Goal: Transaction & Acquisition: Purchase product/service

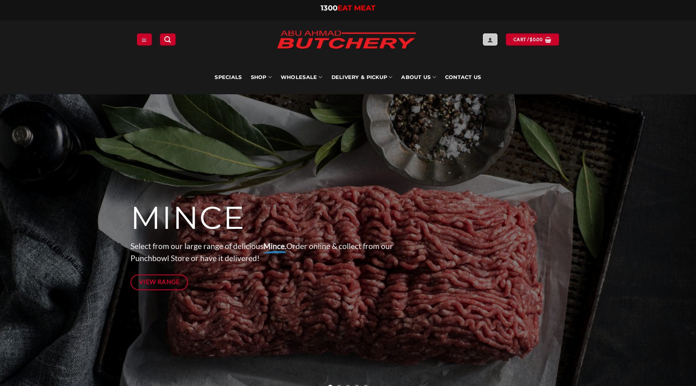
click at [489, 39] on icon "Login" at bounding box center [490, 40] width 6 height 6
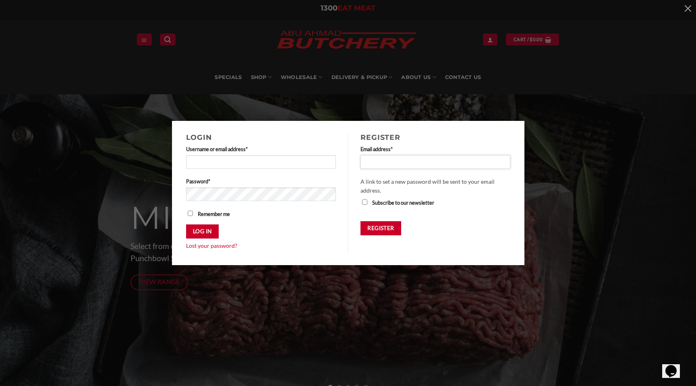
click at [370, 163] on input "Email address * Required" at bounding box center [435, 162] width 150 height 14
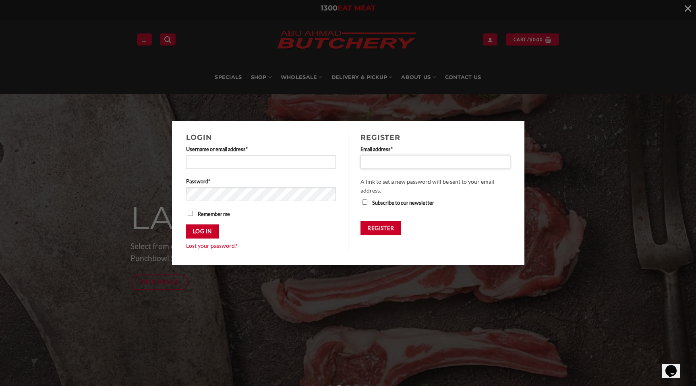
click at [425, 163] on input "Email address * Required" at bounding box center [435, 162] width 150 height 14
type input "**********"
click at [390, 222] on button "Register" at bounding box center [380, 228] width 41 height 14
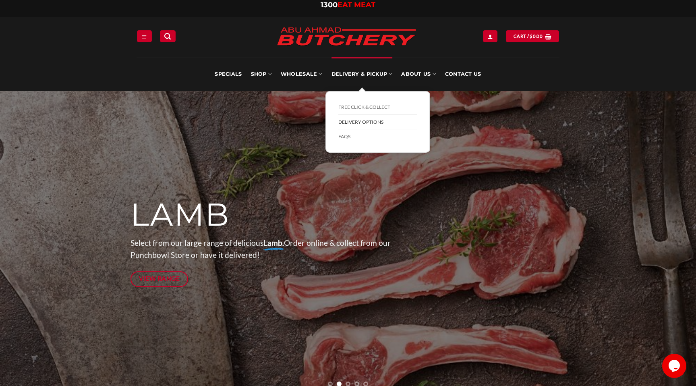
click at [355, 121] on link "Delivery Options" at bounding box center [377, 122] width 79 height 15
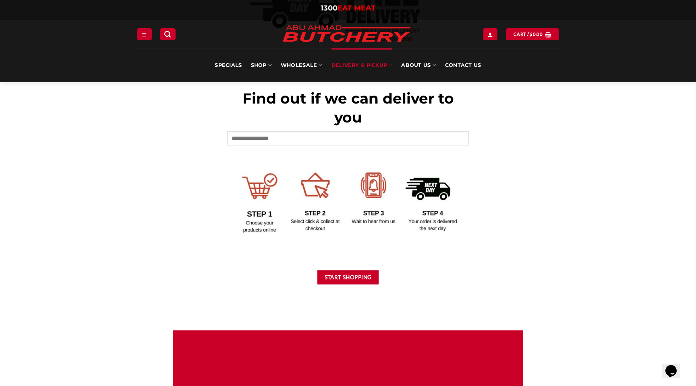
scroll to position [314, 0]
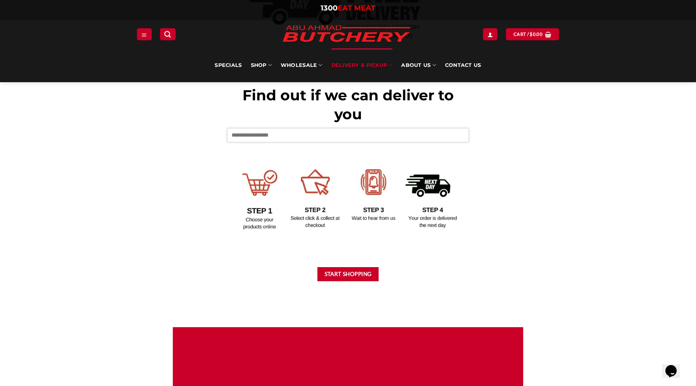
click at [313, 137] on input "text" at bounding box center [348, 135] width 242 height 14
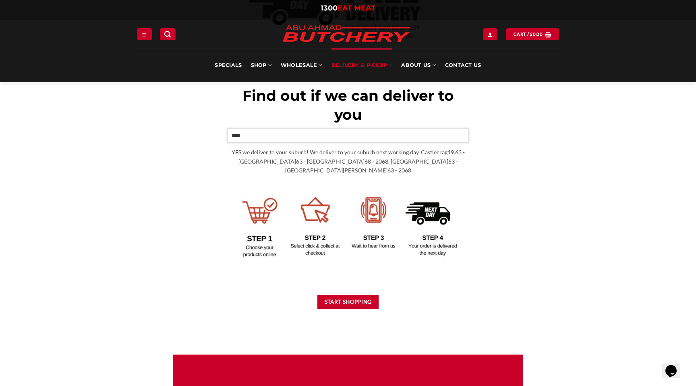
scroll to position [313, 0]
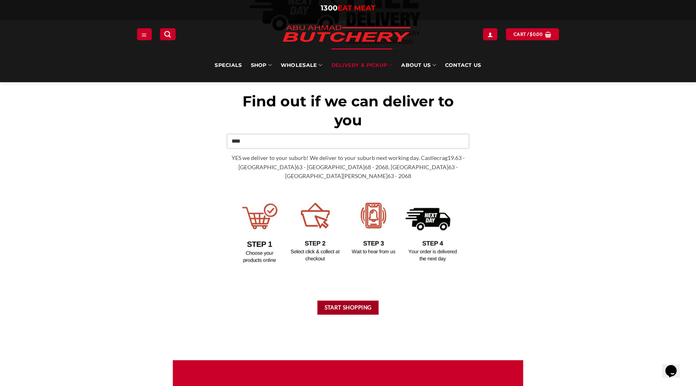
type input "****"
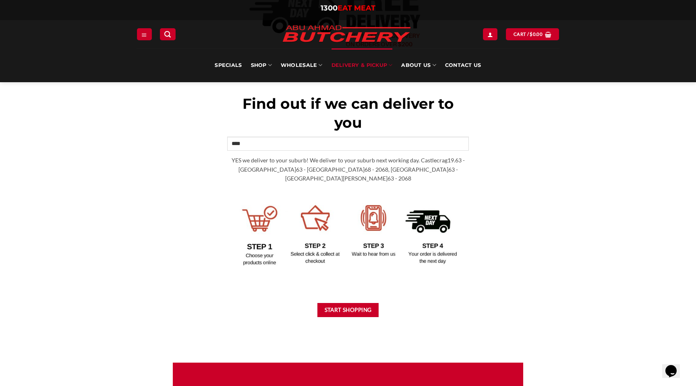
click at [348, 302] on div "Find out if we can deliver to you **** YES we deliver to your suburb! We delive…" at bounding box center [348, 130] width 242 height 384
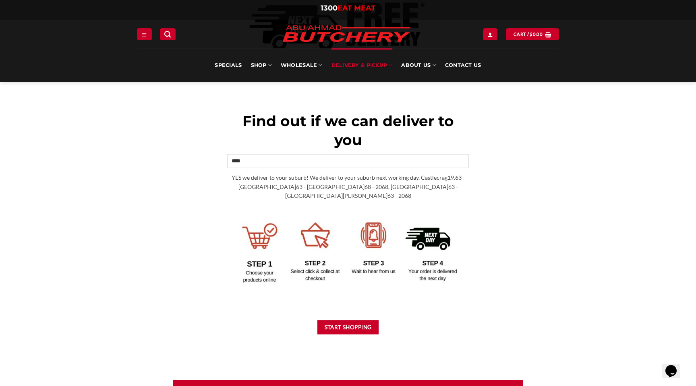
scroll to position [341, 0]
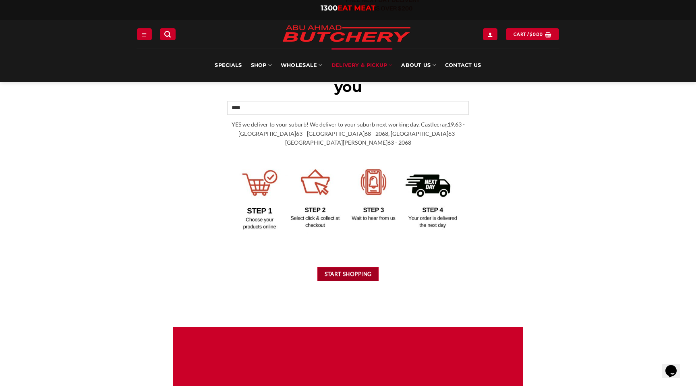
click at [330, 270] on button "Start Shopping" at bounding box center [347, 274] width 61 height 14
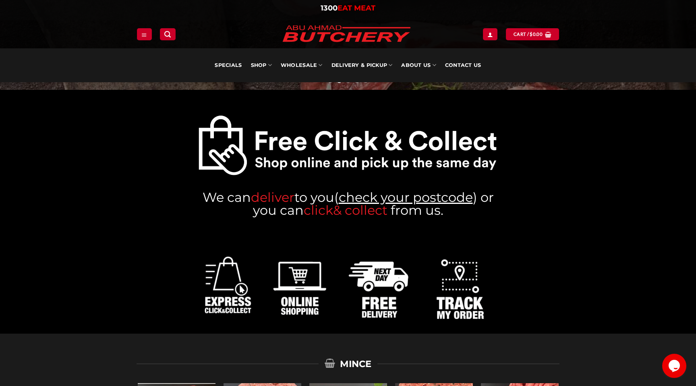
scroll to position [307, 0]
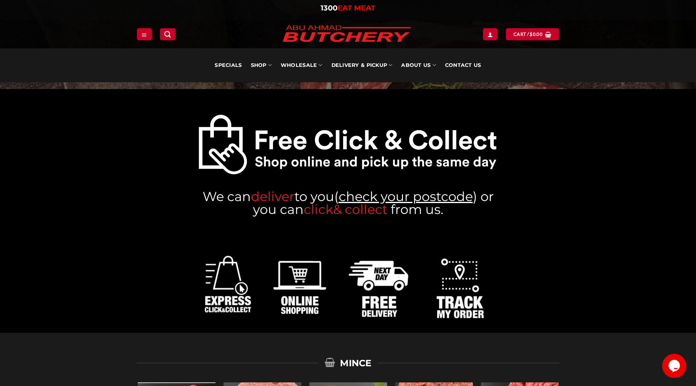
click at [450, 136] on img at bounding box center [348, 145] width 300 height 62
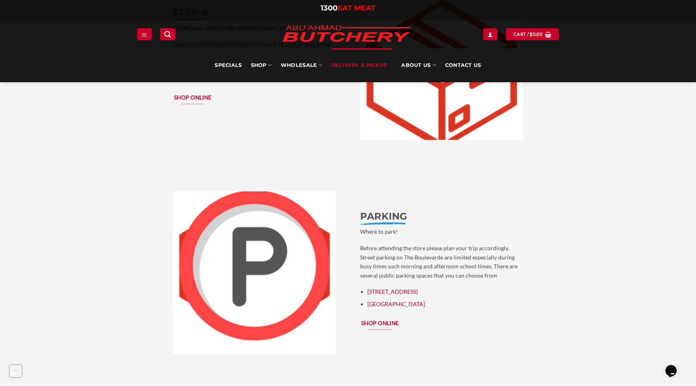
scroll to position [1556, 0]
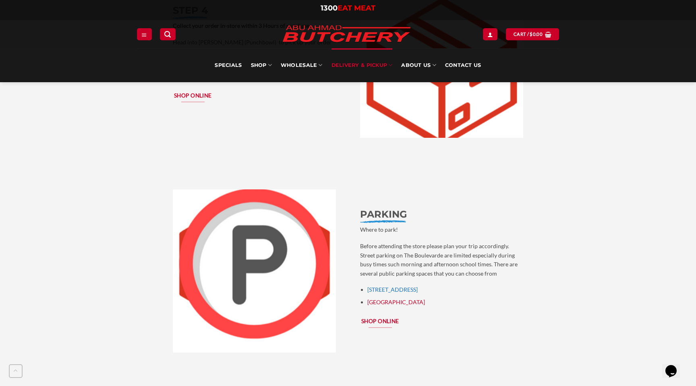
click at [400, 286] on link "[STREET_ADDRESS]" at bounding box center [392, 289] width 50 height 7
